Goal: Transaction & Acquisition: Download file/media

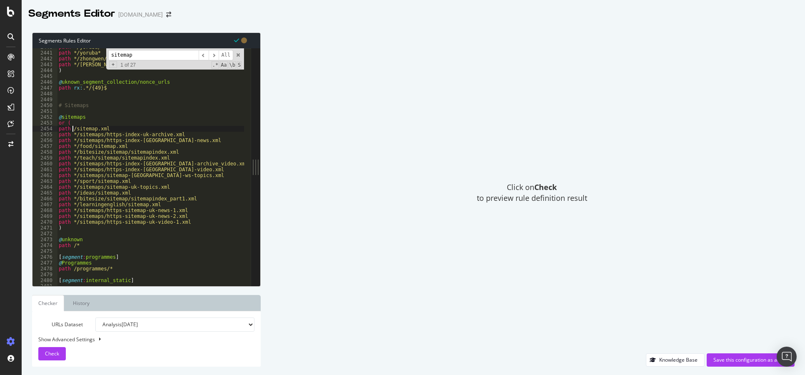
scroll to position [13110, 0]
click at [89, 230] on div "path */yoruba/* path */yoruba* path */zhongwen/* path */zhongwen* ) @ uknown_se…" at bounding box center [165, 165] width 217 height 242
type textarea ")"
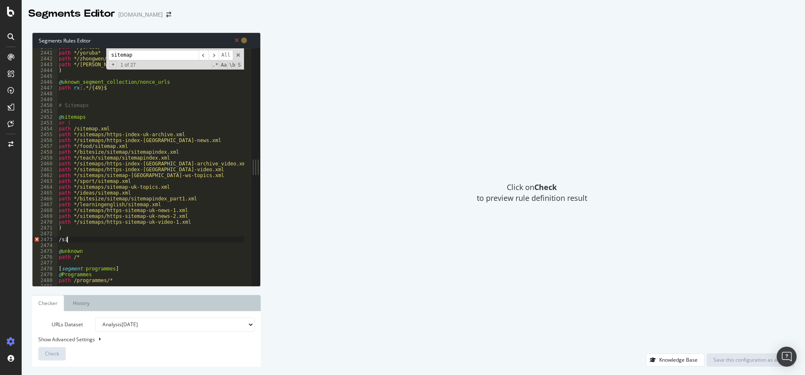
scroll to position [0, 0]
type textarea "/"
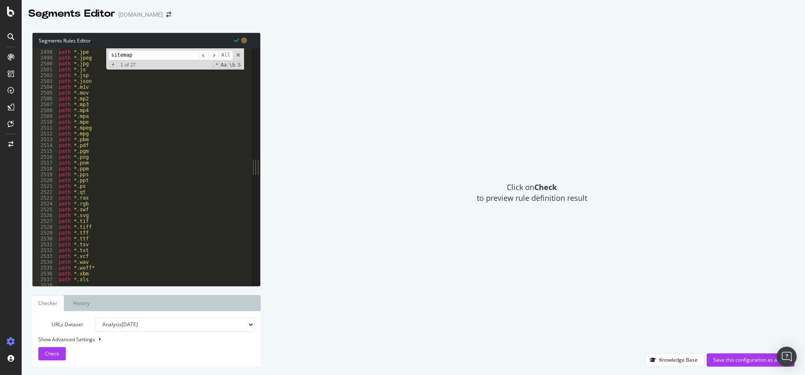
scroll to position [13418, 0]
drag, startPoint x: 91, startPoint y: 253, endPoint x: 39, endPoint y: 251, distance: 52.1
click at [39, 252] on div "@sitemaps/ 2503 2504 2505 2506 2507 2508 2509 2510 2511 2512 2513 2514 2515 251…" at bounding box center [141, 166] width 219 height 237
type textarea "path *.xml"
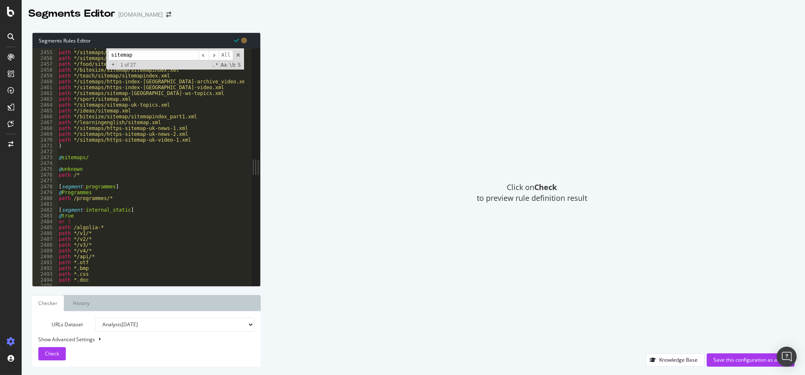
scroll to position [13180, 0]
click at [93, 159] on div "path /sitemap.xml path */sitemaps/https-index-uk-archive.xml path */sitemaps/ht…" at bounding box center [165, 165] width 217 height 242
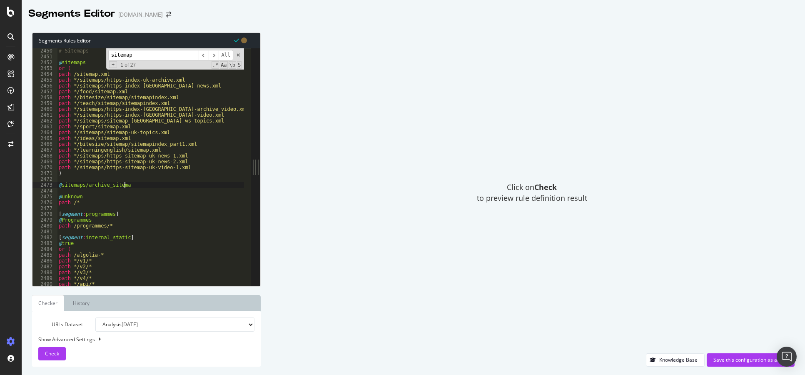
scroll to position [0, 5]
type textarea "@sitemaps/archive_sitemaps"
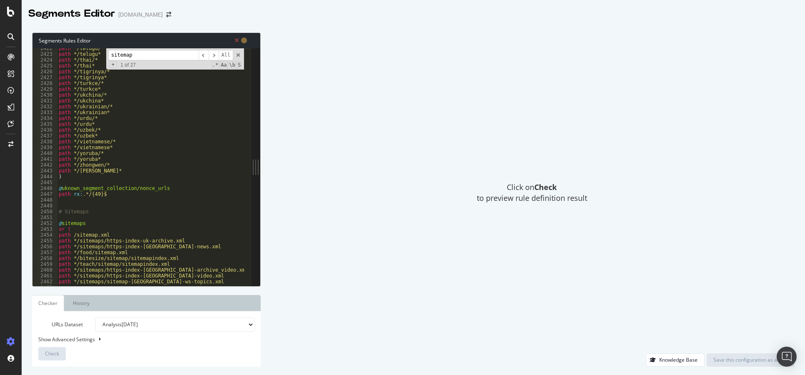
scroll to position [13002, 0]
drag, startPoint x: 110, startPoint y: 194, endPoint x: 52, endPoint y: 192, distance: 57.9
click at [52, 192] on div "/sitemaps/https-sitemap-uk-archive-[0-9]+\.xml 2422 2423 2424 2425 2426 2427 24…" at bounding box center [141, 166] width 219 height 237
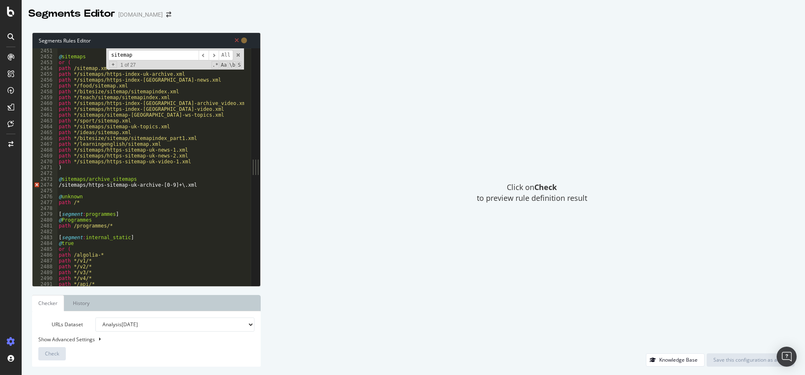
scroll to position [13155, 0]
click at [57, 185] on div "2474" at bounding box center [44, 185] width 25 height 6
click at [58, 185] on div "@ sitemaps or ( path /sitemap.xml path */sitemaps/https-index-uk-archive.xml pa…" at bounding box center [165, 169] width 217 height 242
paste textarea "path rx:.*/{49}$"
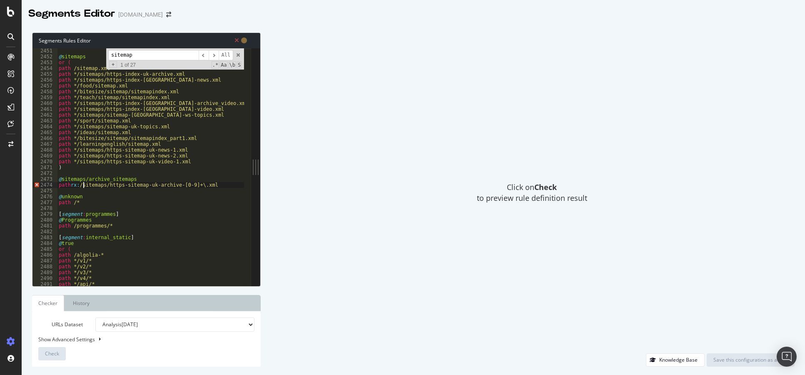
type textarea "path rx: */sitemaps/https-sitemap-uk-archive-[0-9]+\.xml"
click at [219, 187] on div "@ sitemaps or ( path /sitemap.xml path */sitemaps/https-index-uk-archive.xml pa…" at bounding box center [165, 169] width 217 height 242
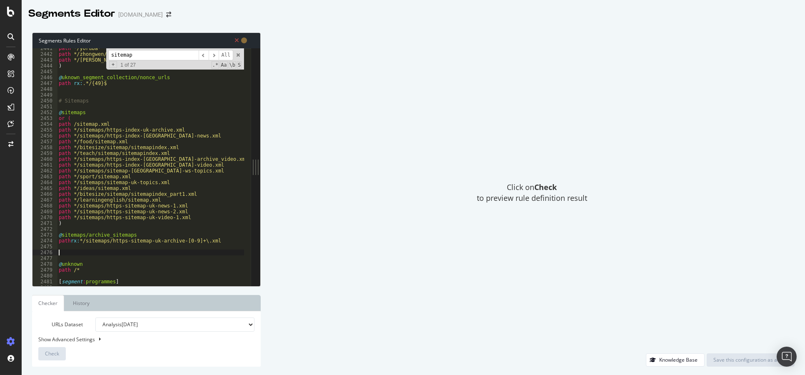
scroll to position [13119, 0]
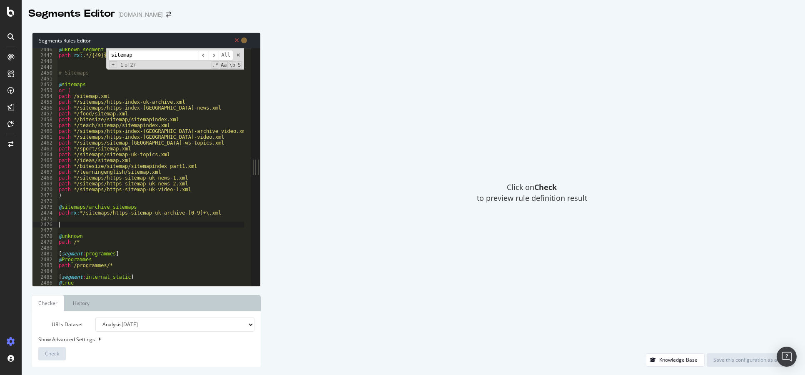
click at [83, 213] on div "@ uknown_segment_collection/nonce_urls path rx : .*/{49}$ # Sitemaps @ sitemaps…" at bounding box center [165, 168] width 217 height 242
click at [217, 212] on div "@ uknown_segment_collection/nonce_urls path rx : .*/{49}$ # Sitemaps @ sitemaps…" at bounding box center [165, 168] width 217 height 242
type textarea "path rx: */sitemaps/https-sitemap-uk-archive-[0-9]+\.xml"
paste textarea "/sitemaps/index-uk-archive.xml"
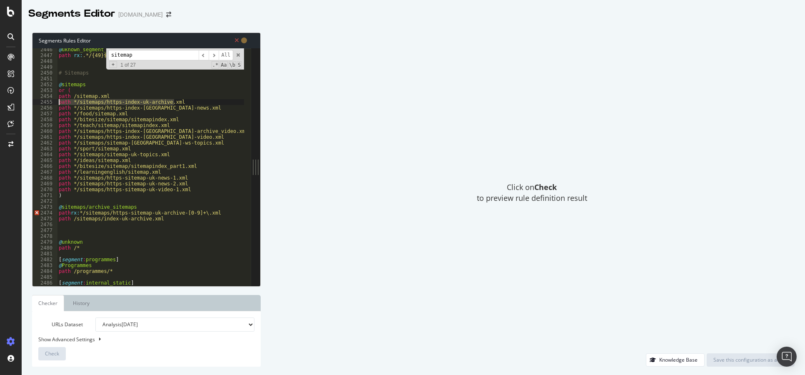
drag, startPoint x: 177, startPoint y: 102, endPoint x: 53, endPoint y: 101, distance: 124.5
click at [53, 101] on div "path /sitemaps/index-uk-archive.xml 2446 2447 2448 2449 2450 2451 2452 2453 245…" at bounding box center [141, 166] width 219 height 237
type textarea "path */sitemaps/https-index-uk-archive.xml"
type textarea "path /sitemap.xml"
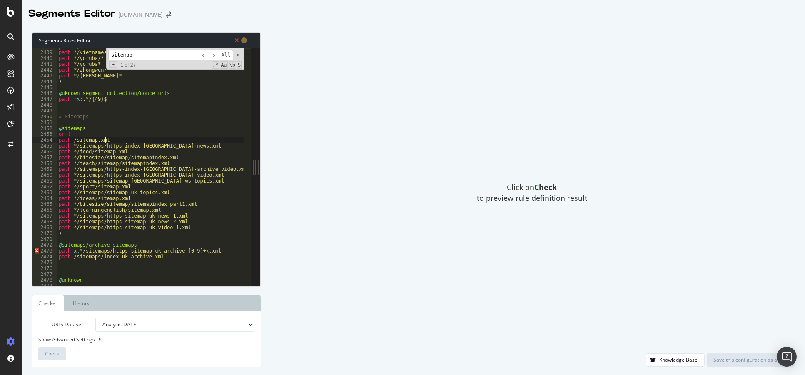
scroll to position [13053, 0]
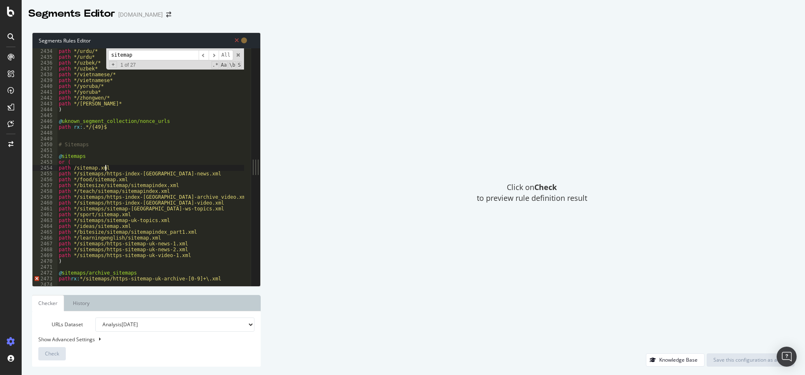
click at [173, 152] on div "path */ukrainian* path */urdu/* path */urdu* path */uzbek/* path */uzbek* path …" at bounding box center [165, 163] width 217 height 242
click at [174, 138] on div "path */ukrainian* path */urdu/* path */urdu* path */uzbek/* path */uzbek* path …" at bounding box center [165, 163] width 217 height 242
click at [175, 135] on div "path */ukrainian* path */urdu/* path */urdu* path */uzbek/* path */uzbek* path …" at bounding box center [165, 163] width 217 height 242
type textarea "path rx:.*/{49}$"
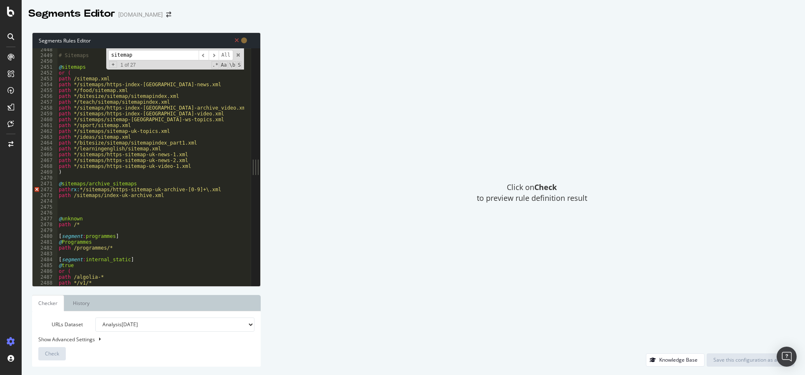
scroll to position [13135, 0]
click at [185, 177] on div "# Sitemaps @ sitemaps or ( path /sitemap.xml path */sitemaps/https-index-uk-new…" at bounding box center [165, 168] width 217 height 242
click at [172, 202] on div "# Sitemaps @ sitemaps or ( path /sitemap.xml path */sitemaps/https-index-uk-new…" at bounding box center [165, 168] width 217 height 242
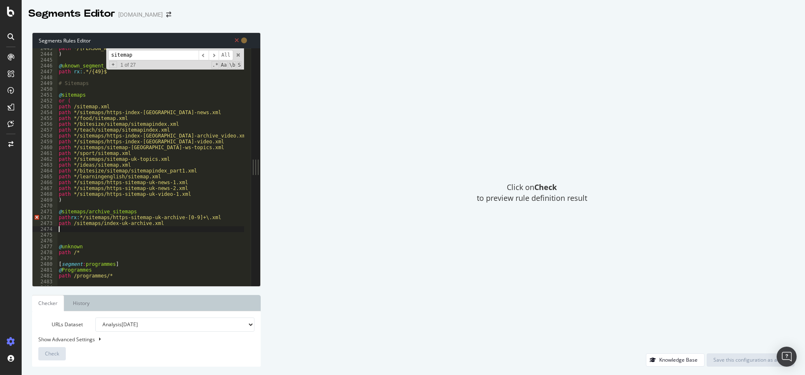
scroll to position [13110, 0]
drag, startPoint x: 185, startPoint y: 195, endPoint x: 105, endPoint y: 182, distance: 81.8
click at [105, 182] on div "path */zhongwen* ) @ uknown_segment_collection/nonce_urls path rx : .*/{49}$ # …" at bounding box center [165, 166] width 217 height 242
click at [143, 140] on div "path */zhongwen* ) @ uknown_segment_collection/nonce_urls path rx : .*/{49}$ # …" at bounding box center [165, 166] width 217 height 242
drag, startPoint x: 173, startPoint y: 140, endPoint x: 49, endPoint y: 137, distance: 124.6
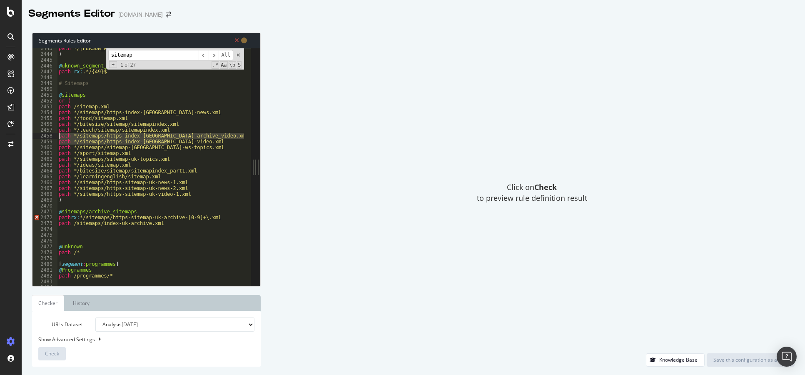
click at [49, 137] on div "path */sitemaps/https-index-uk-video.xml 2443 2444 2445 2446 2447 2448 2449 245…" at bounding box center [141, 166] width 219 height 237
type textarea "path */sitemaps/https-index-uk-archive_video.xml path */sitemaps/https-index-uk…"
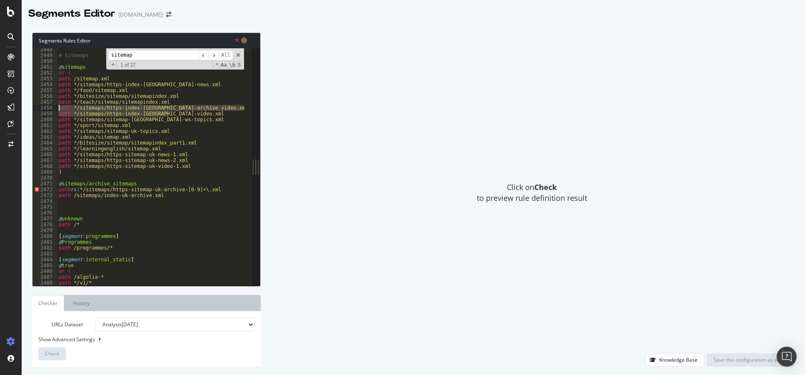
click at [116, 208] on div "# Sitemaps @ sitemaps or ( path /sitemap.xml path */sitemaps/https-index-uk-new…" at bounding box center [165, 168] width 217 height 242
paste textarea "/sitemaps/https-sitemap-[GEOGRAPHIC_DATA]-archive_video-?[0-9]{0,3}\.xml|https-…"
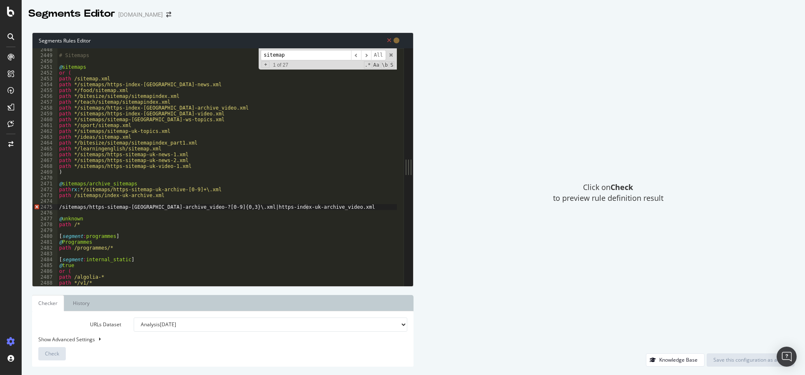
scroll to position [0, 0]
drag, startPoint x: 258, startPoint y: 170, endPoint x: 575, endPoint y: 165, distance: 317.4
click at [575, 165] on div "Segments Rules Editor /sitemaps/https-sitemap-uk-archive_video-?[0-9]{0,3}\.xml…" at bounding box center [413, 199] width 783 height 351
drag, startPoint x: 81, startPoint y: 188, endPoint x: 52, endPoint y: 188, distance: 29.6
click at [52, 188] on div "path rx: */sitemaps/https-sitemap-uk-archive-[0-9]+\.xml 2448 2449 2450 2451 24…" at bounding box center [218, 166] width 372 height 237
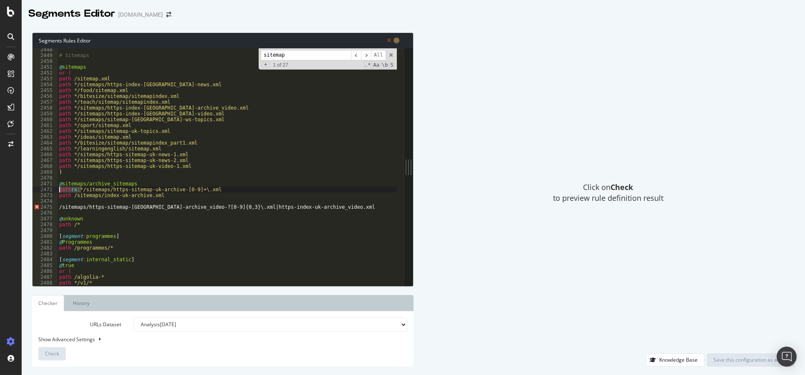
click at [57, 207] on div "# Sitemaps @ sitemaps or ( path /sitemap.xml path */sitemaps/https-index-uk-new…" at bounding box center [226, 168] width 339 height 242
paste textarea "path rx:"
type textarea "path rx: /sitemaps/https-sitemap-uk-archive_video-?[0-9]{0,3}\.xml|https-index-…"
click at [94, 202] on div "# Sitemaps @ sitemaps or ( path /sitemap.xml path */sitemaps/https-index-uk-new…" at bounding box center [226, 172] width 339 height 250
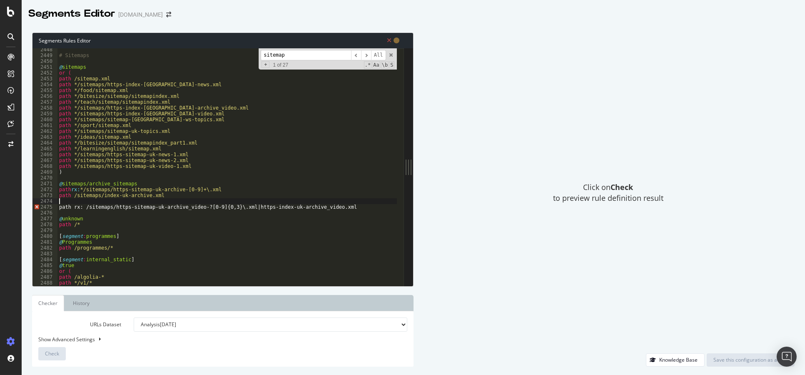
scroll to position [0, 0]
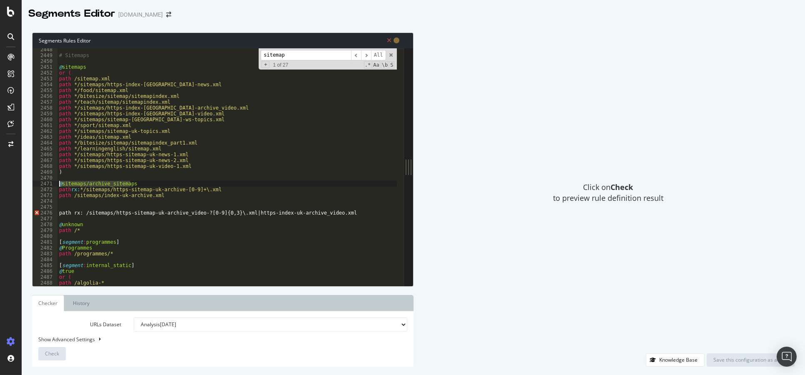
drag, startPoint x: 131, startPoint y: 184, endPoint x: 41, endPoint y: 183, distance: 90.0
click at [41, 183] on div "2448 2449 2450 2451 2452 2453 2454 2455 2456 2457 2458 2459 2460 2461 2462 2463…" at bounding box center [218, 166] width 372 height 237
type textarea "@sitemaps/archive_sitemaps"
click at [63, 206] on div "# Sitemaps @ sitemaps or ( path /sitemap.xml path */sitemaps/https-index-uk-new…" at bounding box center [226, 172] width 339 height 250
paste textarea "@sitemaps/archive_sitemaps"
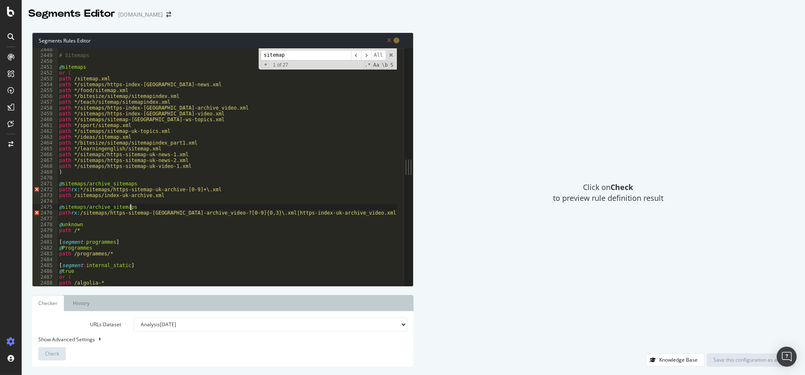
click at [106, 207] on div "# Sitemaps @ sitemaps or ( path /sitemap.xml path */sitemaps/https-index-uk-new…" at bounding box center [226, 172] width 339 height 250
drag, startPoint x: 138, startPoint y: 194, endPoint x: 72, endPoint y: 197, distance: 66.7
click at [72, 197] on div "# Sitemaps @ sitemaps or ( path /sitemap.xml path */sitemaps/https-index-uk-new…" at bounding box center [226, 172] width 339 height 250
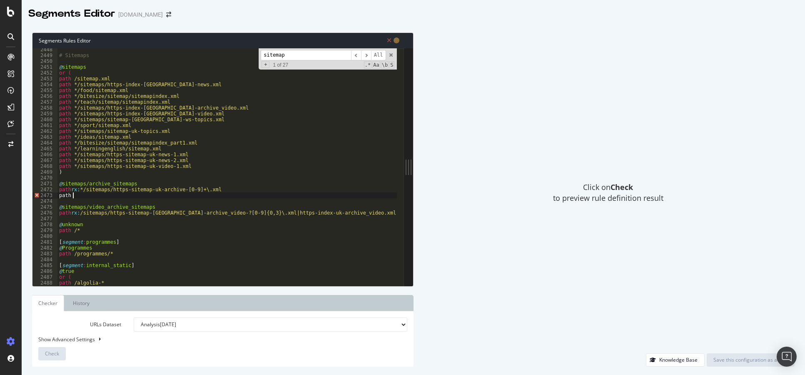
click at [85, 190] on div "# Sitemaps @ sitemaps or ( path /sitemap.xml path */sitemaps/https-index-uk-new…" at bounding box center [226, 172] width 339 height 250
paste textarea "/sitemaps/index-uk-archive.xml"
drag, startPoint x: 75, startPoint y: 198, endPoint x: 57, endPoint y: 198, distance: 17.9
click at [57, 198] on div "# Sitemaps @ sitemaps or ( path /sitemap.xml path */sitemaps/https-index-uk-new…" at bounding box center [226, 172] width 339 height 250
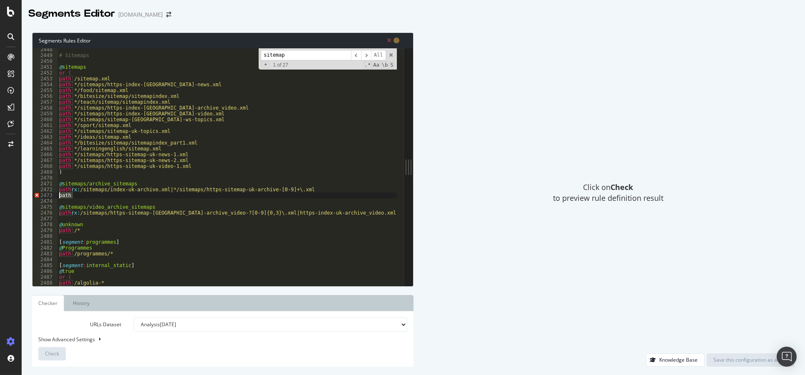
type textarea "path"
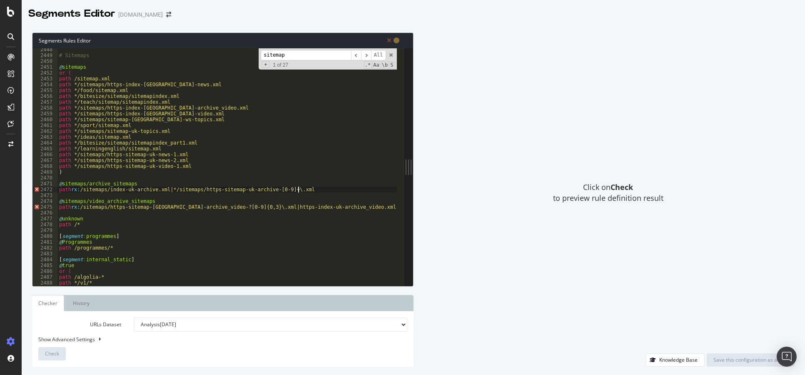
type textarea "path rx: /sitemaps/index-uk-archive.xml|*/sitemaps/https-sitemap-uk-archive-[0-…"
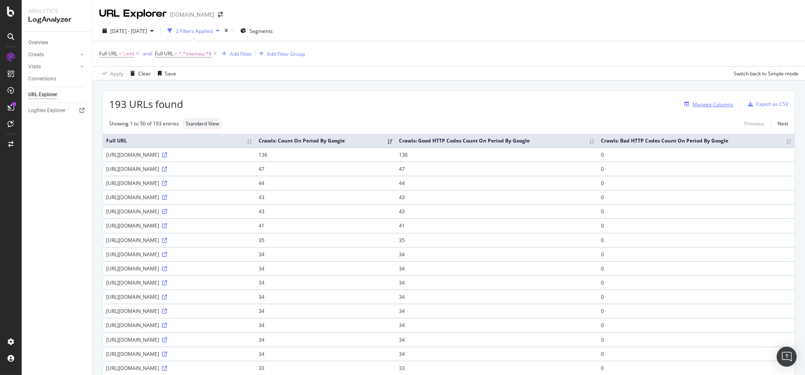
click at [696, 104] on div "Manage Columns" at bounding box center [713, 104] width 41 height 7
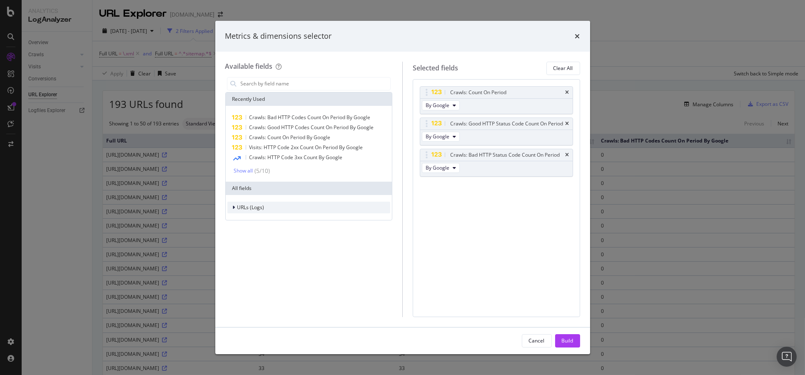
click at [240, 208] on span "URLs (Logs)" at bounding box center [250, 207] width 27 height 7
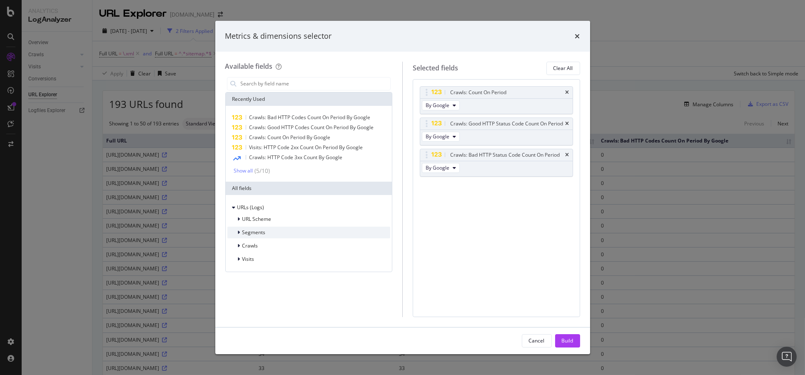
click at [273, 228] on div "Segments" at bounding box center [308, 233] width 163 height 12
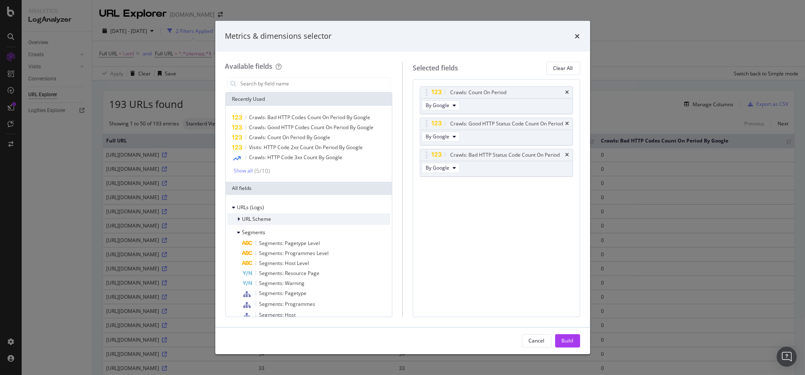
click at [287, 219] on div "URL Scheme" at bounding box center [308, 219] width 163 height 12
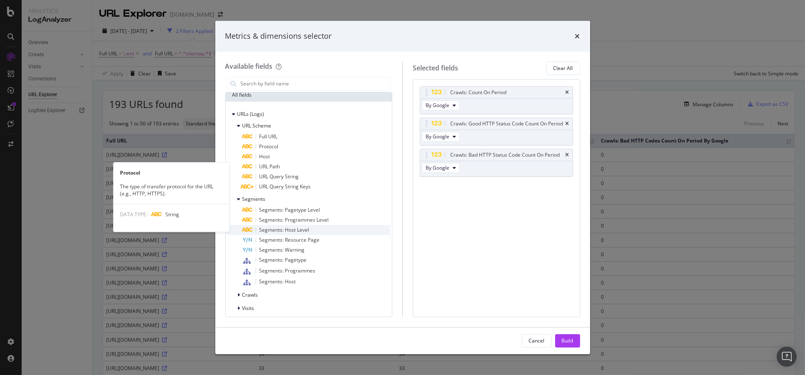
scroll to position [97, 0]
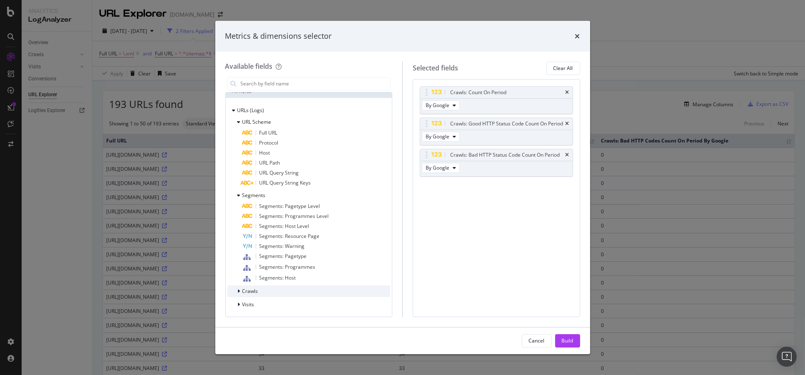
click at [291, 296] on div "Crawls" at bounding box center [308, 291] width 163 height 12
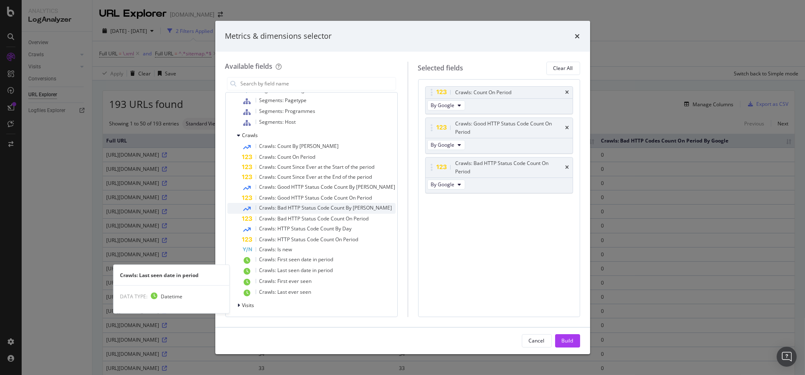
scroll to position [253, 0]
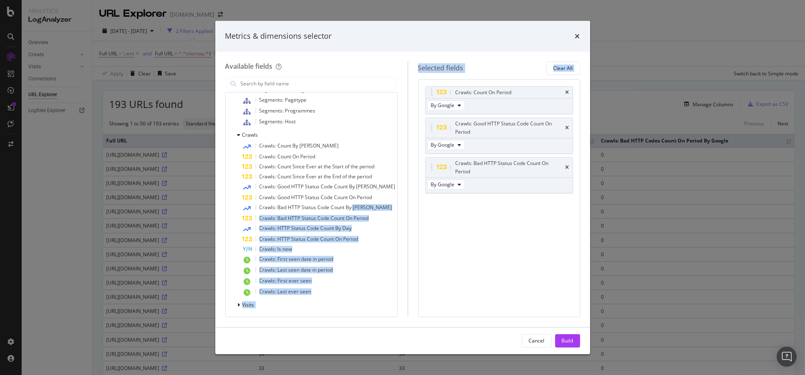
drag, startPoint x: 352, startPoint y: 209, endPoint x: 482, endPoint y: 199, distance: 130.3
click at [482, 199] on div "Available fields Recently Used Crawls: Bad HTTP Codes Count On Period By Google…" at bounding box center [402, 189] width 355 height 255
click at [397, 223] on div "Available fields Recently Used Crawls: Bad HTTP Codes Count On Period By Google…" at bounding box center [316, 189] width 182 height 255
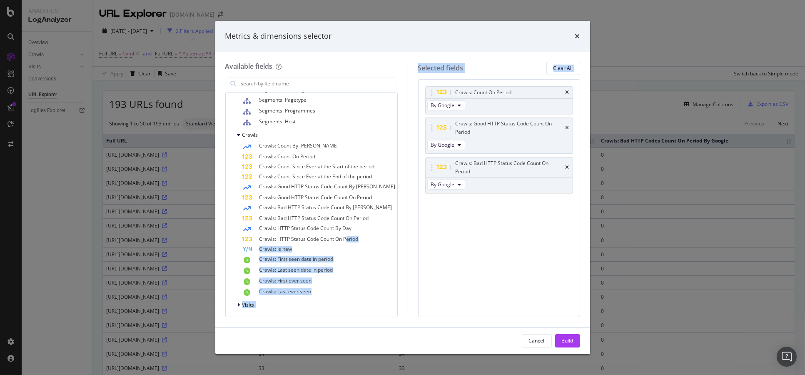
drag, startPoint x: 347, startPoint y: 238, endPoint x: 504, endPoint y: 210, distance: 159.5
click at [504, 210] on div "Available fields Recently Used Crawls: Bad HTTP Codes Count On Period By Google…" at bounding box center [402, 189] width 355 height 255
click at [425, 234] on div "Crawls: Count On Period By Google Crawls: Good HTTP Status Code Count On Period…" at bounding box center [499, 198] width 162 height 238
drag, startPoint x: 310, startPoint y: 242, endPoint x: 391, endPoint y: 235, distance: 80.7
click at [400, 234] on div "Available fields Recently Used Crawls: Bad HTTP Codes Count On Period By Google…" at bounding box center [316, 189] width 182 height 255
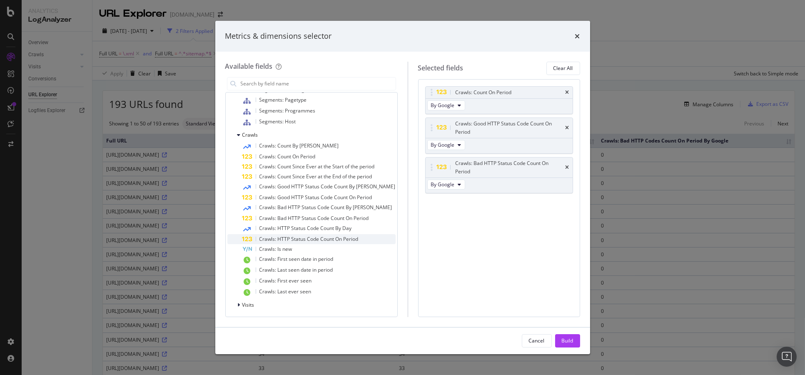
click at [256, 237] on div "Crawls: HTTP Status Code Count On Period" at bounding box center [318, 239] width 153 height 10
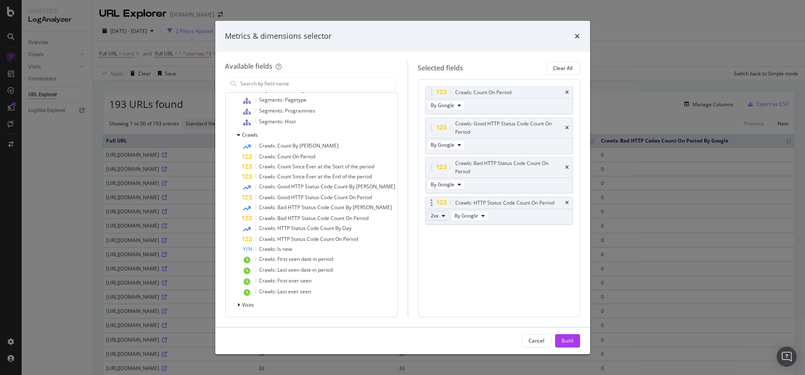
click at [431, 212] on span "2xx" at bounding box center [435, 215] width 8 height 7
click at [564, 222] on div "Crawls: Count On Period By Google Crawls: Good HTTP Status Code Count On Period…" at bounding box center [499, 164] width 148 height 156
click at [320, 240] on span "Crawls: HTTP Status Code Count On Period" at bounding box center [309, 238] width 99 height 7
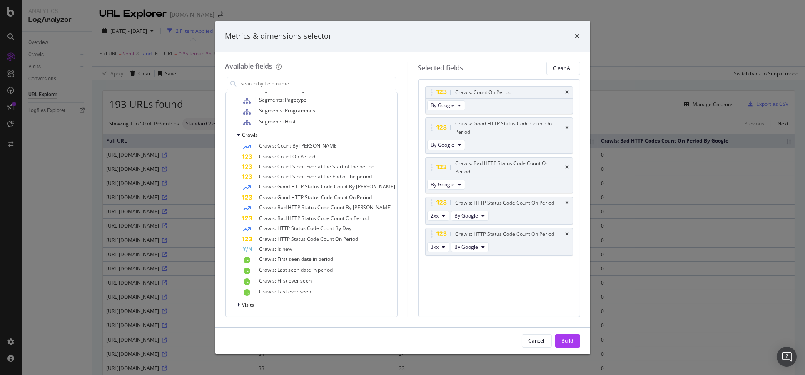
click at [320, 240] on span "Crawls: HTTP Status Code Count On Period" at bounding box center [309, 238] width 99 height 7
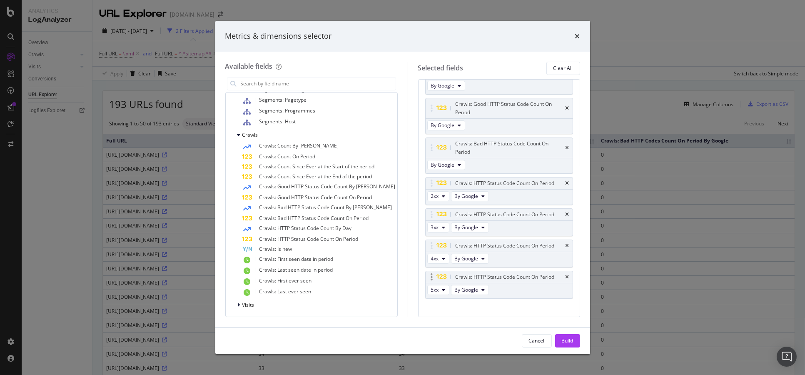
scroll to position [29, 0]
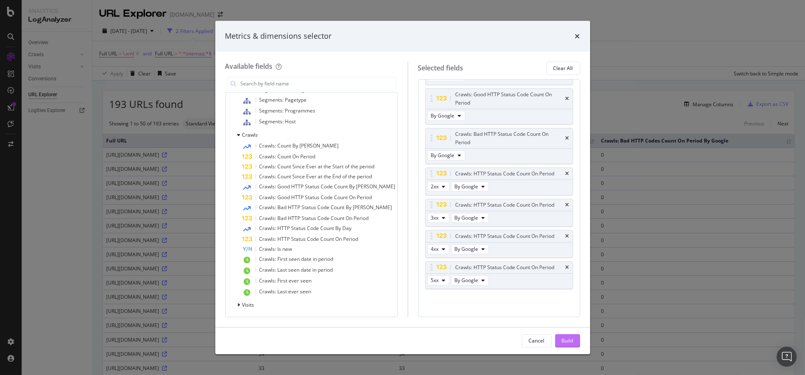
click at [577, 341] on button "Build" at bounding box center [567, 340] width 25 height 13
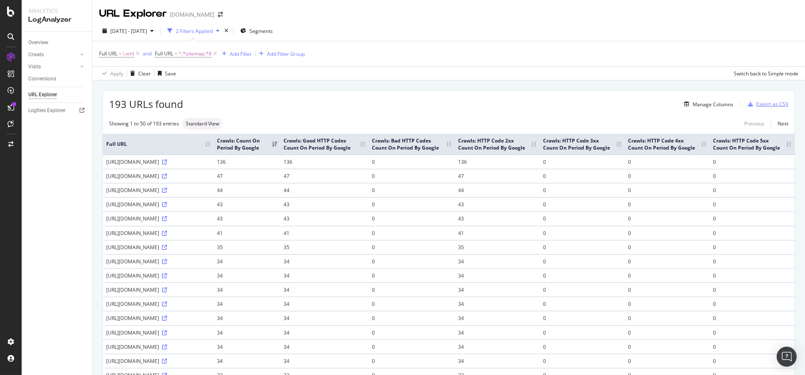
click at [776, 104] on div "Export as CSV" at bounding box center [772, 103] width 32 height 7
click at [776, 107] on div "Export as CSV" at bounding box center [772, 103] width 32 height 7
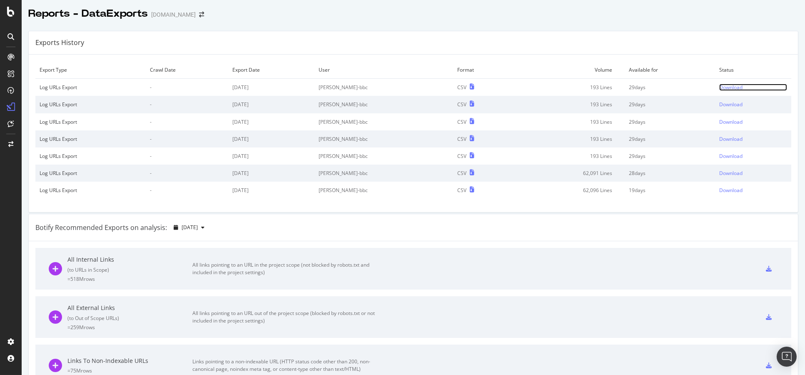
click at [722, 85] on div "Download" at bounding box center [730, 87] width 23 height 7
